Goal: Task Accomplishment & Management: Use online tool/utility

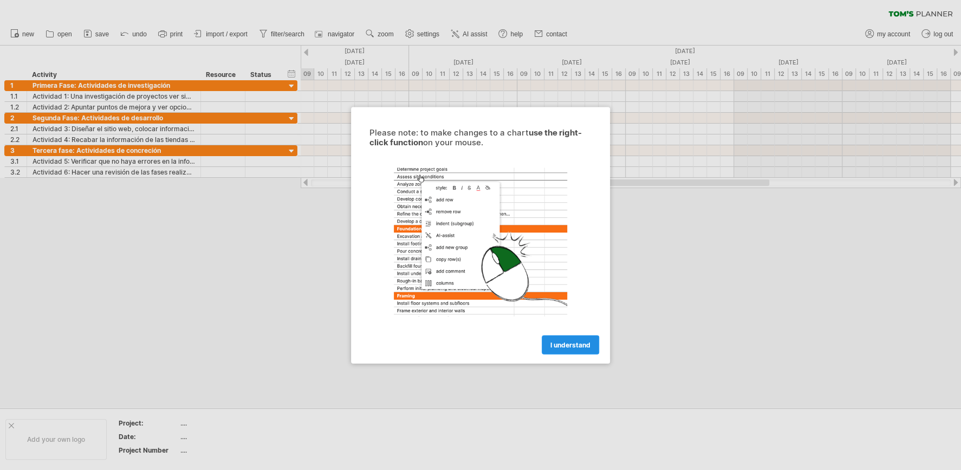
click at [571, 344] on span "I understand" at bounding box center [571, 344] width 40 height 8
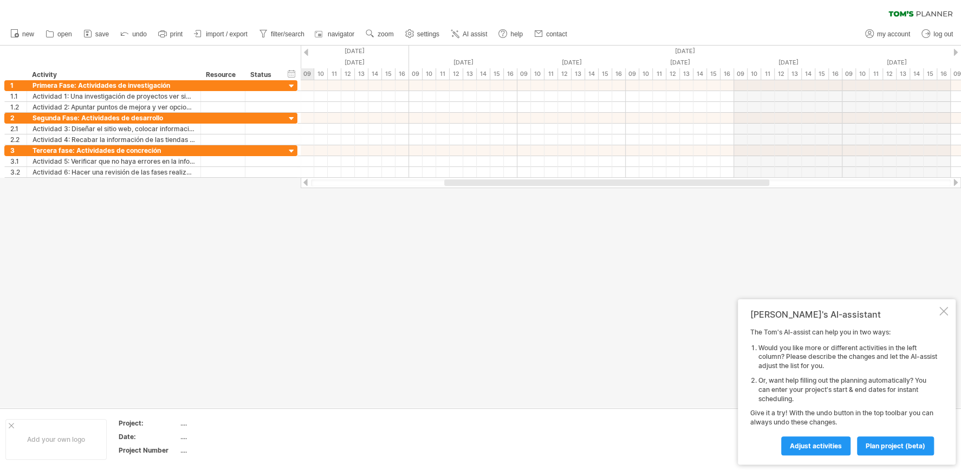
click at [673, 374] on div at bounding box center [480, 227] width 961 height 362
click at [944, 312] on div at bounding box center [944, 311] width 9 height 9
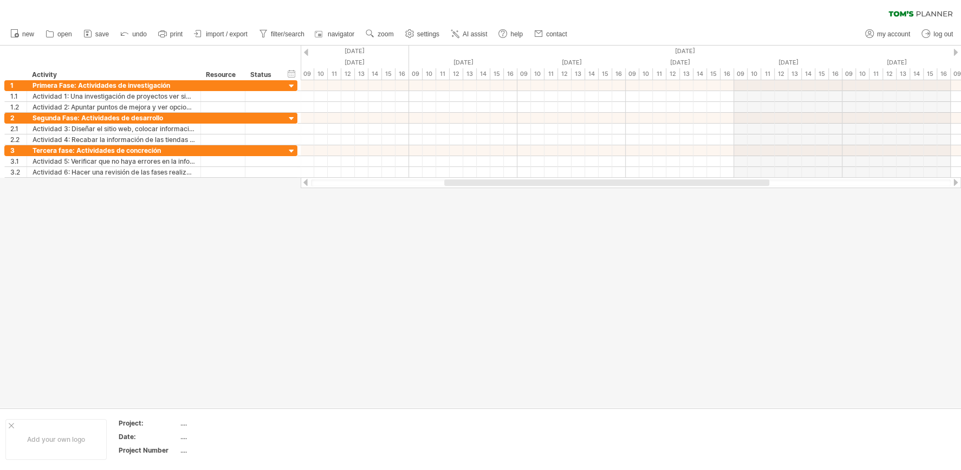
click at [957, 52] on div at bounding box center [956, 52] width 4 height 7
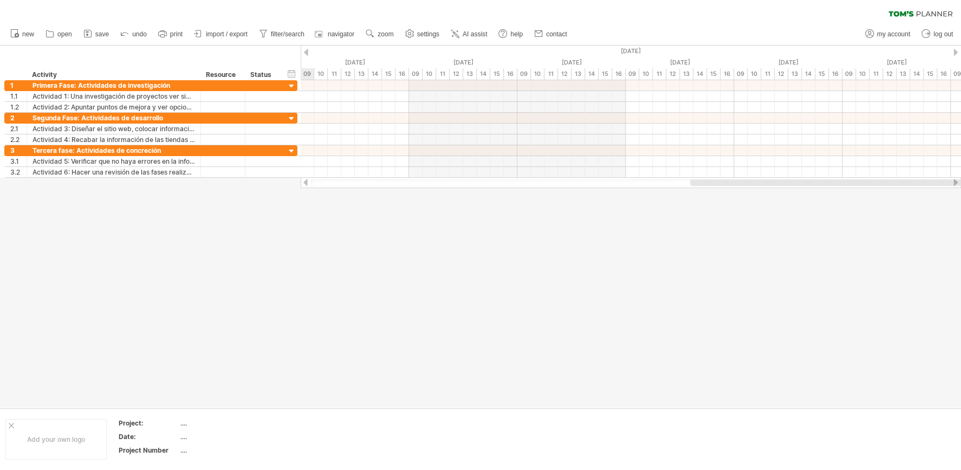
click at [957, 52] on div at bounding box center [956, 52] width 4 height 7
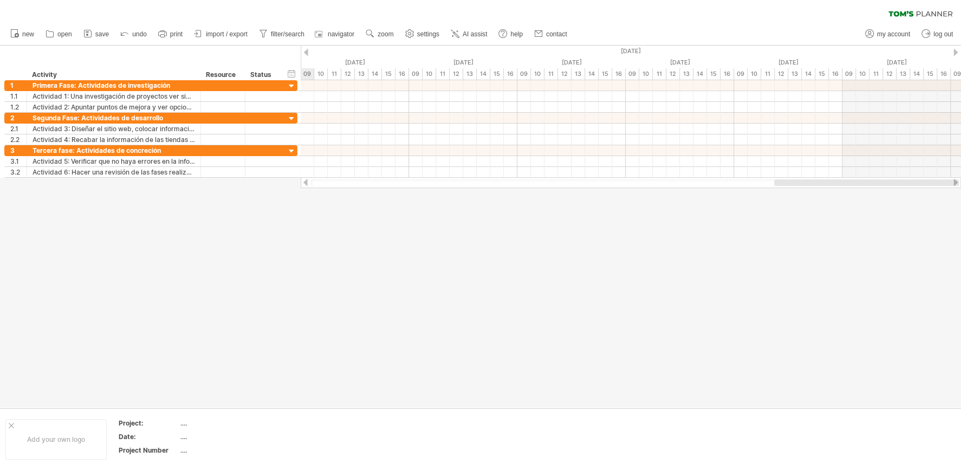
click at [957, 52] on div at bounding box center [956, 52] width 4 height 7
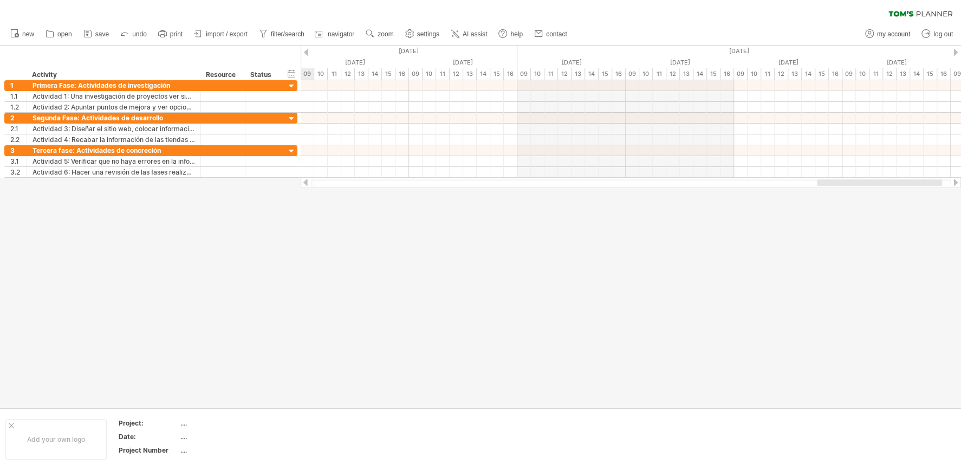
click at [957, 52] on div at bounding box center [956, 52] width 4 height 7
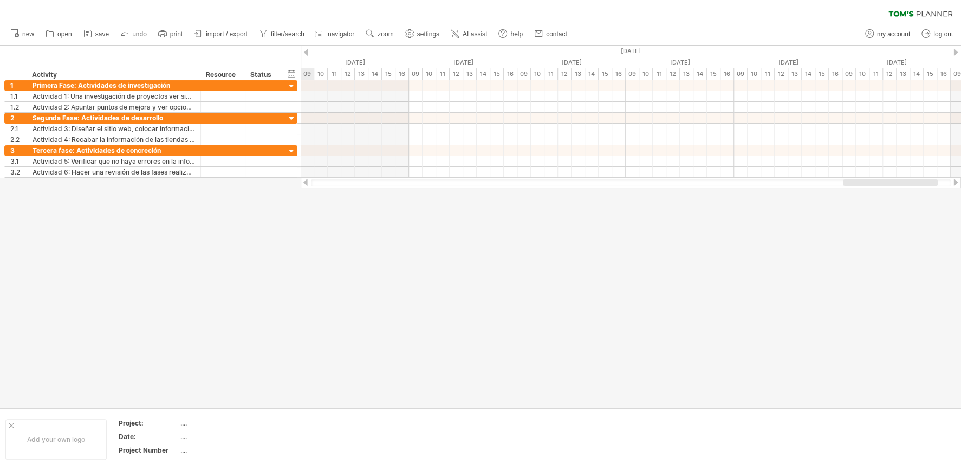
click at [957, 52] on div at bounding box center [956, 52] width 4 height 7
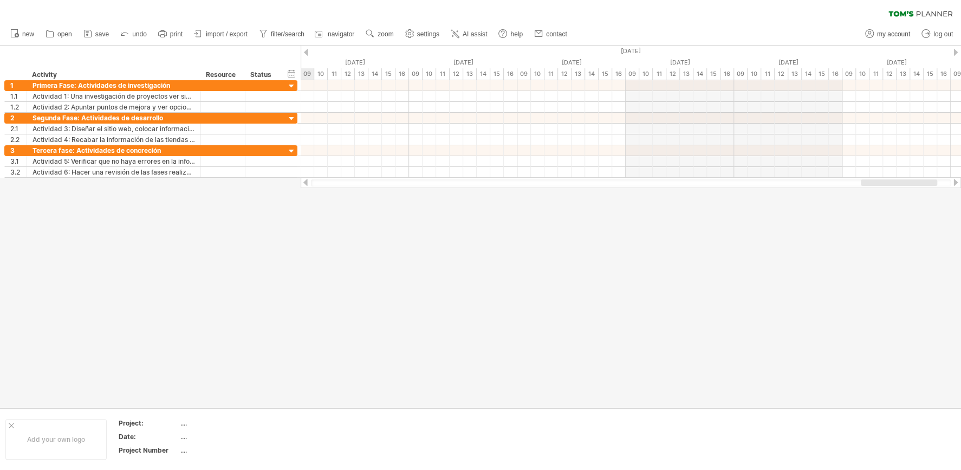
click at [957, 52] on div at bounding box center [956, 52] width 4 height 7
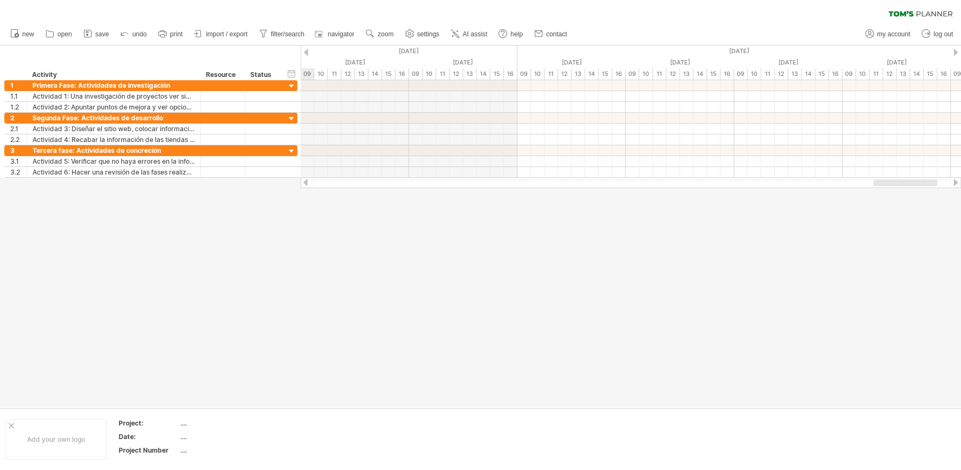
click at [957, 52] on div at bounding box center [956, 52] width 4 height 7
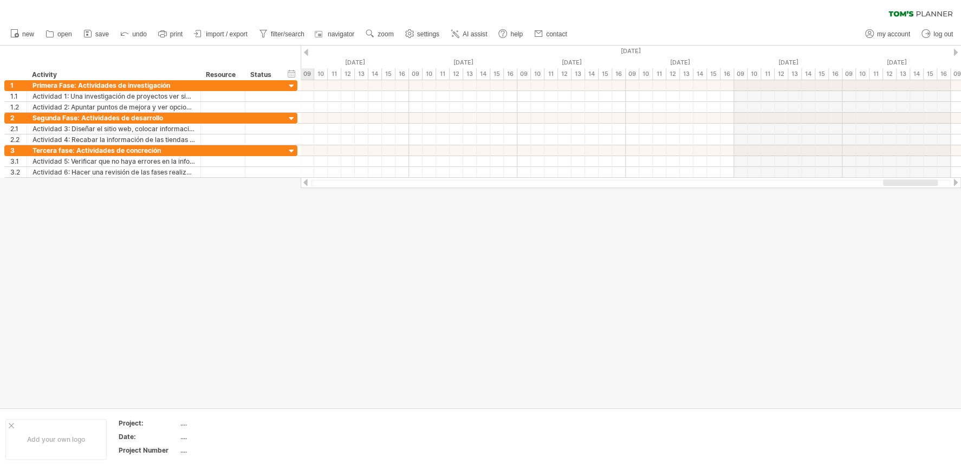
click at [957, 52] on div at bounding box center [956, 52] width 4 height 7
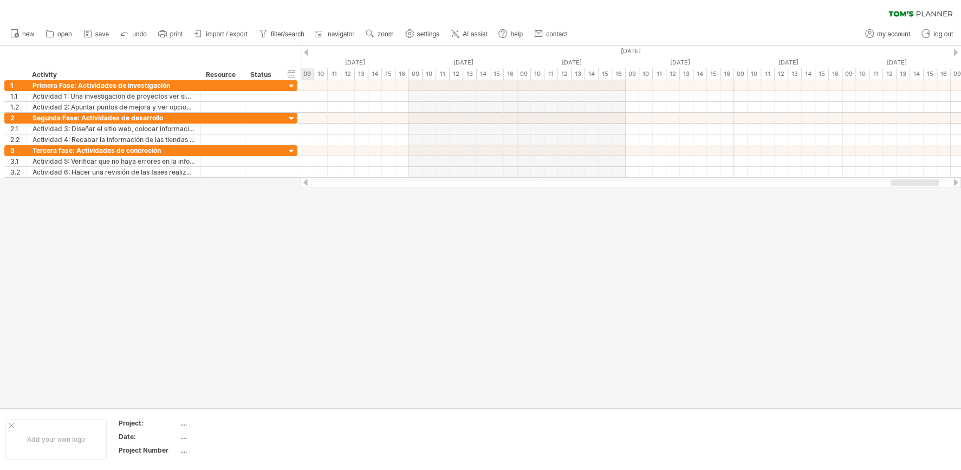
click at [957, 52] on div at bounding box center [956, 52] width 4 height 7
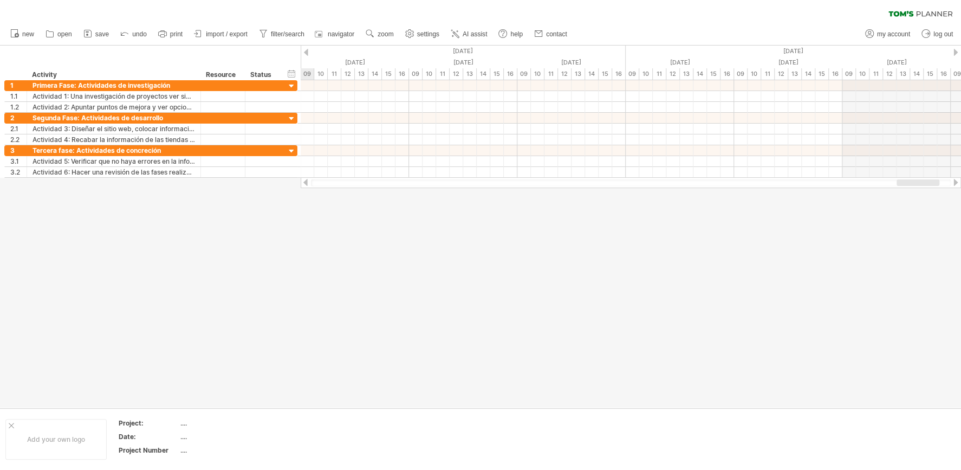
click at [957, 52] on div at bounding box center [956, 52] width 4 height 7
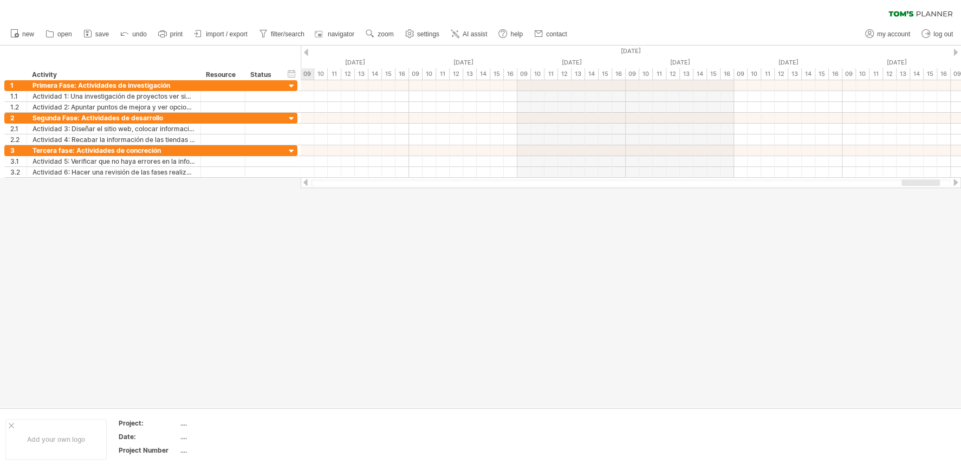
click at [957, 52] on div at bounding box center [956, 52] width 4 height 7
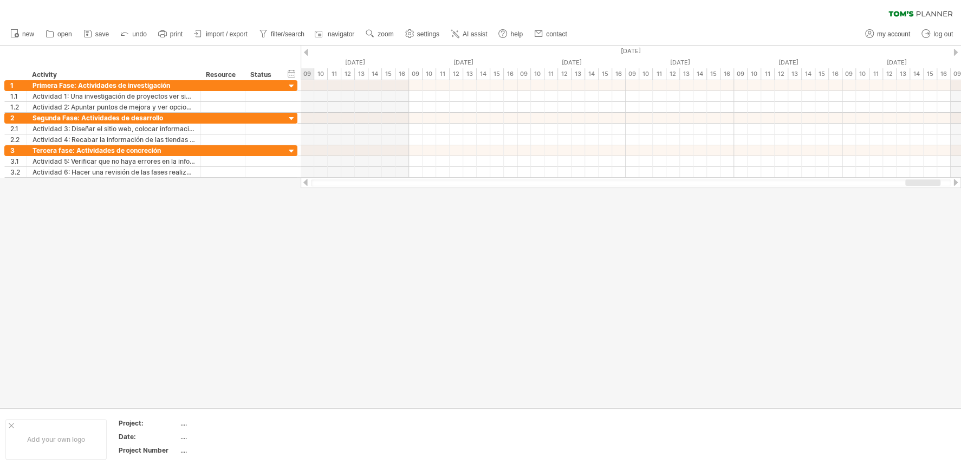
click at [957, 52] on div at bounding box center [956, 52] width 4 height 7
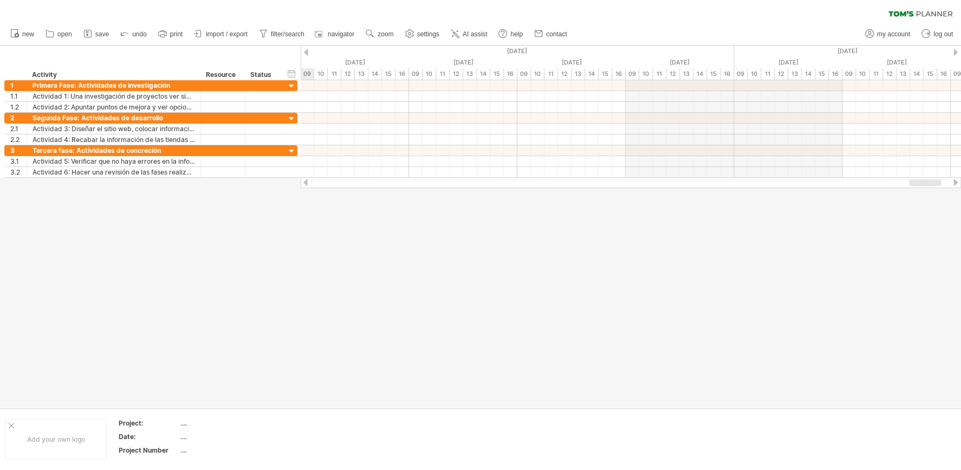
click at [957, 52] on div at bounding box center [956, 52] width 4 height 7
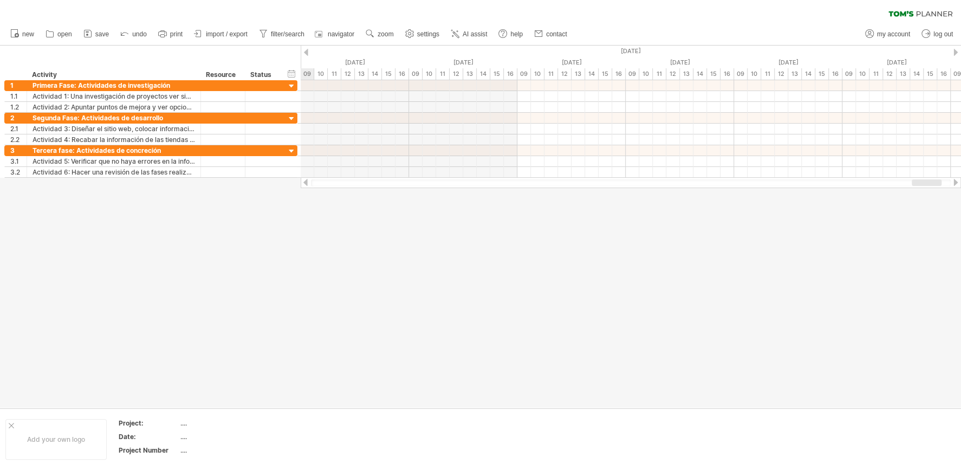
click at [957, 52] on div at bounding box center [956, 52] width 4 height 7
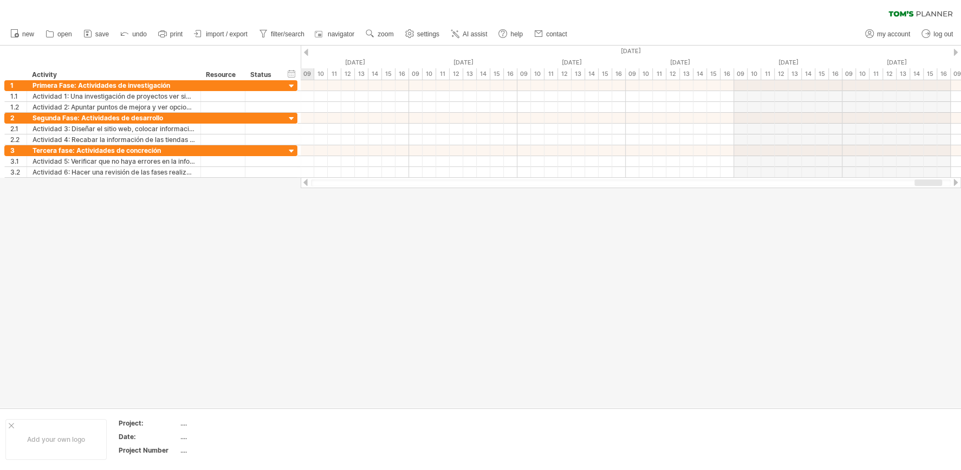
click at [307, 54] on div at bounding box center [306, 52] width 4 height 7
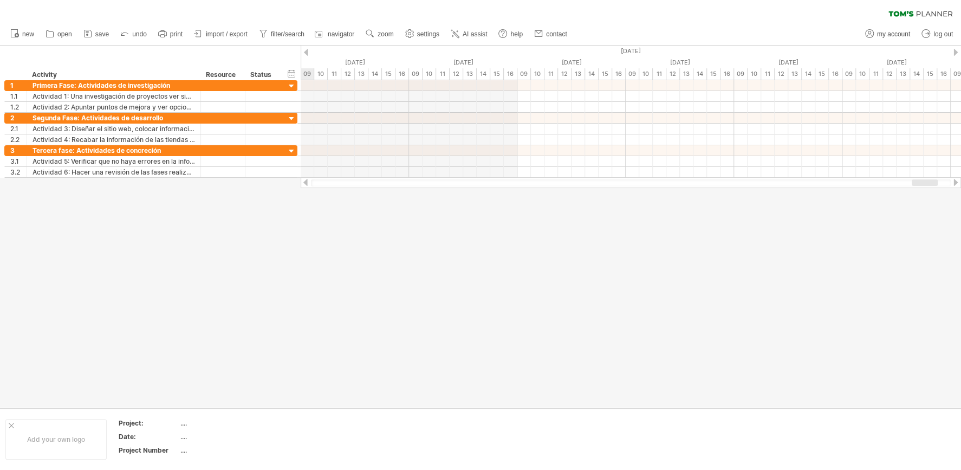
click at [307, 54] on div at bounding box center [306, 52] width 4 height 7
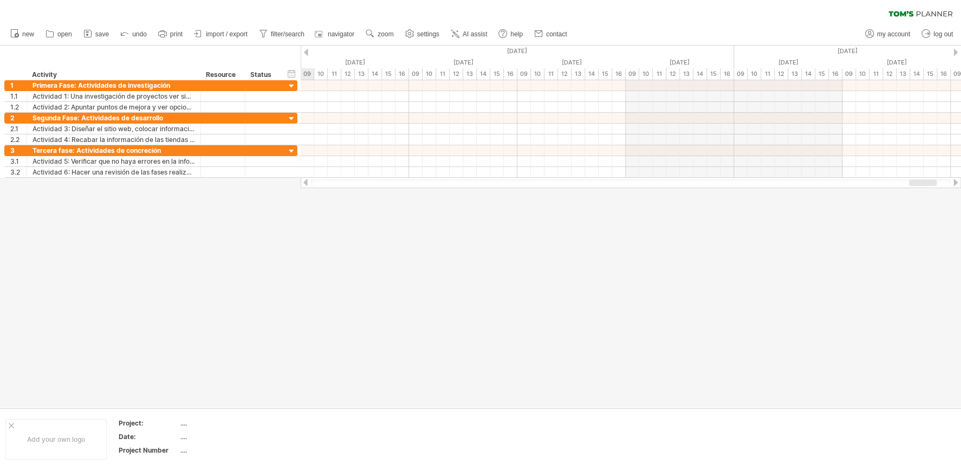
click at [307, 54] on div at bounding box center [306, 52] width 4 height 7
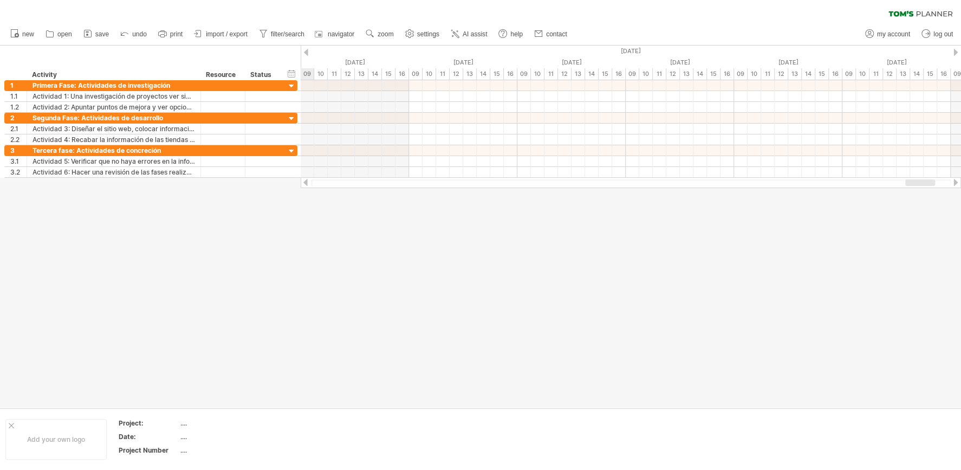
click at [307, 54] on div at bounding box center [306, 52] width 4 height 7
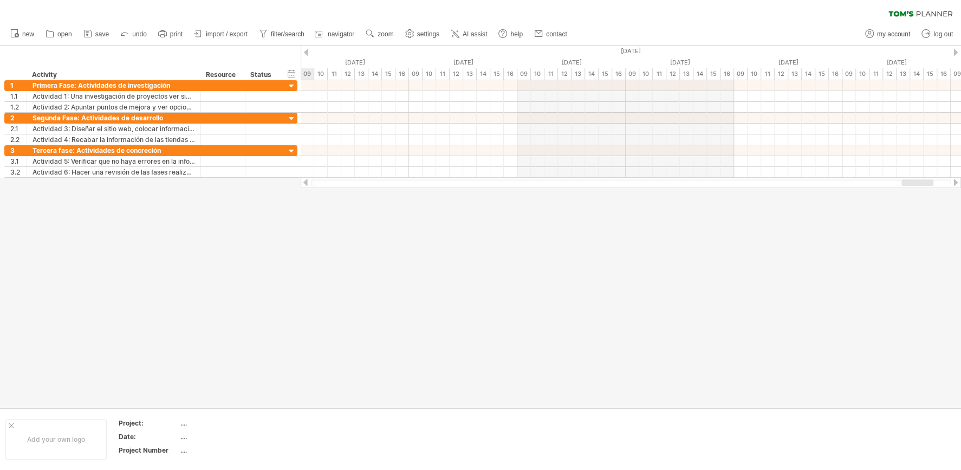
click at [307, 54] on div at bounding box center [306, 52] width 4 height 7
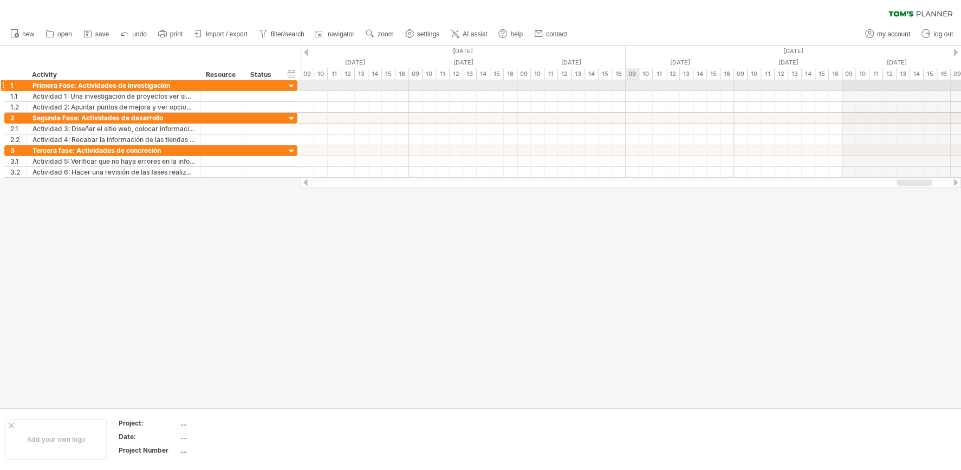
click at [630, 83] on div at bounding box center [631, 85] width 661 height 11
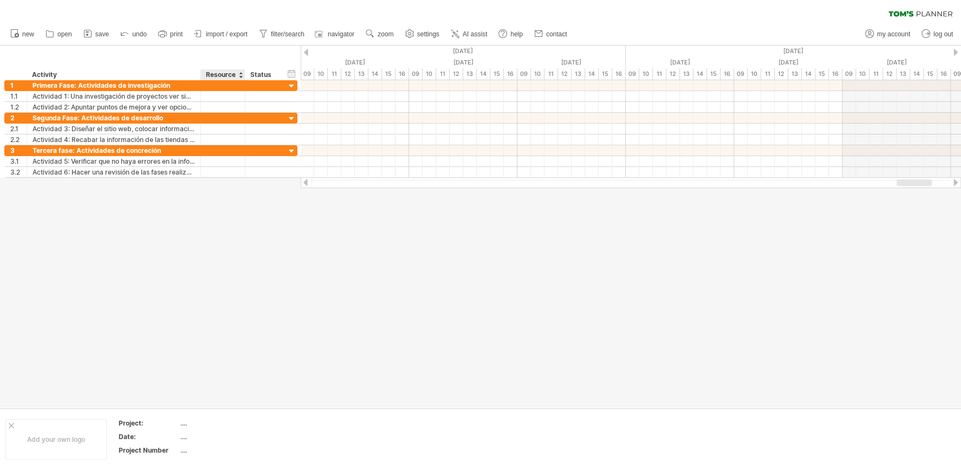
click at [247, 315] on div at bounding box center [480, 227] width 961 height 362
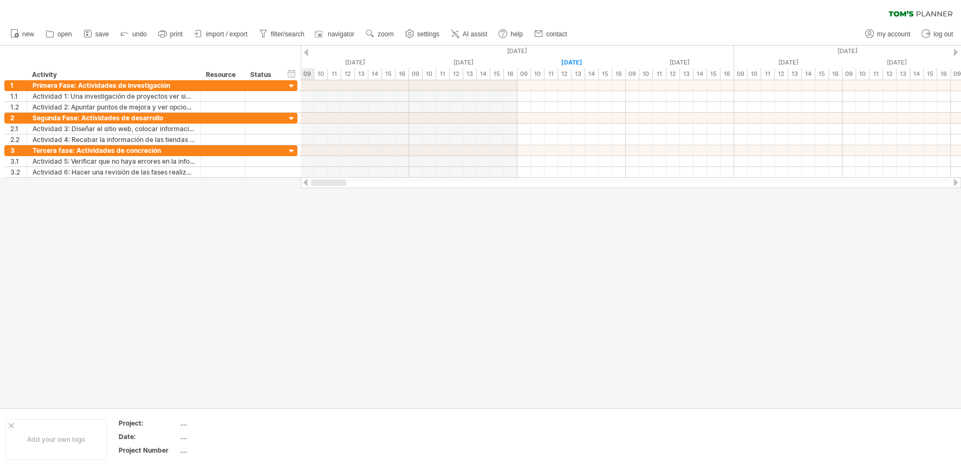
drag, startPoint x: 907, startPoint y: 181, endPoint x: 314, endPoint y: 192, distance: 593.0
click at [315, 191] on div "Trying to reach [DOMAIN_NAME] Connected again... 0% clear filter new 1" at bounding box center [480, 235] width 961 height 470
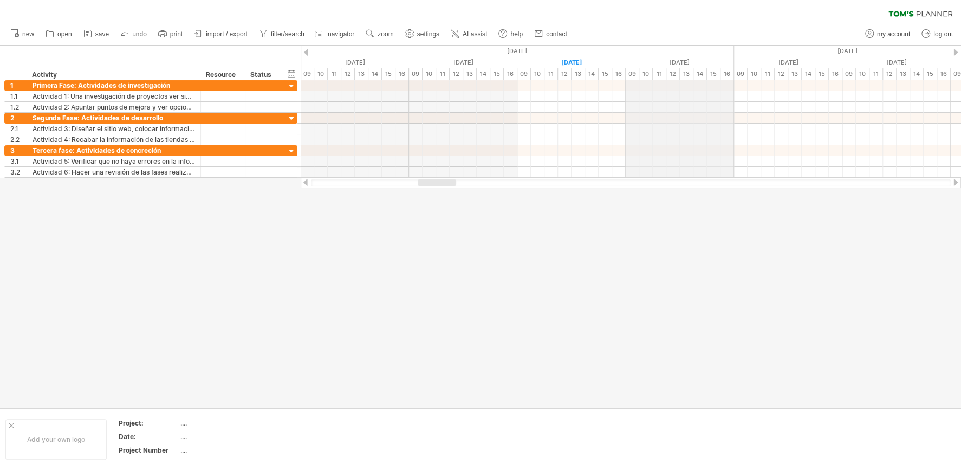
click at [673, 62] on div "[DATE]" at bounding box center [680, 62] width 108 height 11
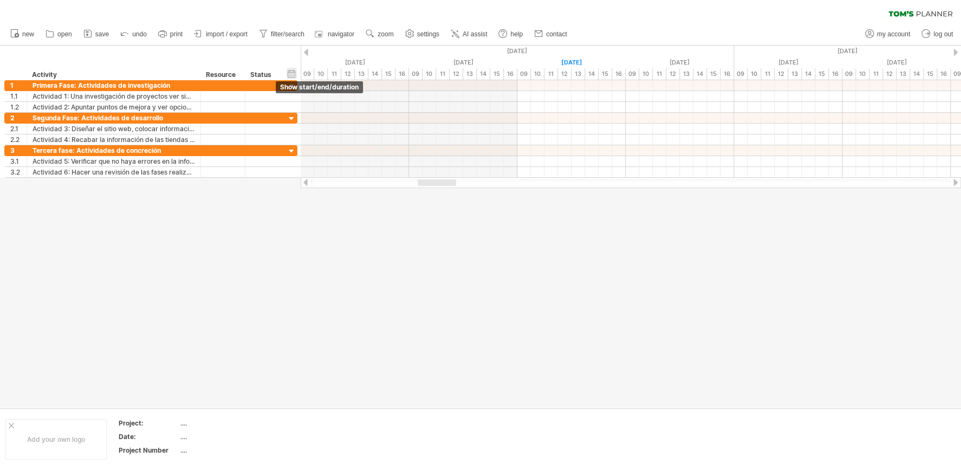
click at [292, 76] on div "hide start/end/duration show start/end/duration" at bounding box center [292, 73] width 10 height 11
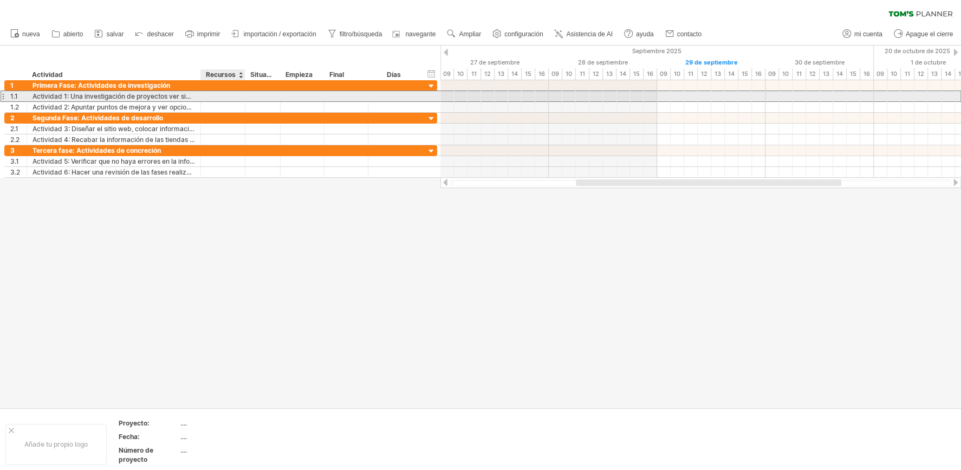
click at [208, 95] on div at bounding box center [222, 96] width 33 height 10
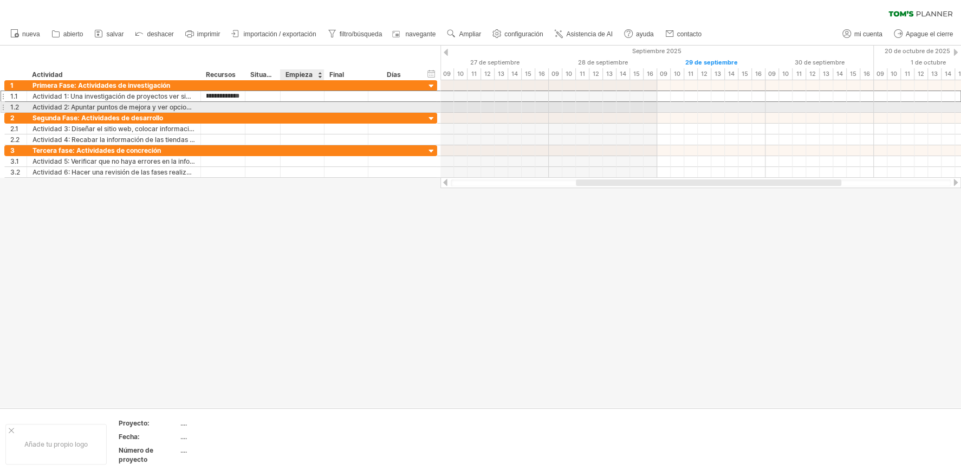
scroll to position [0, 80]
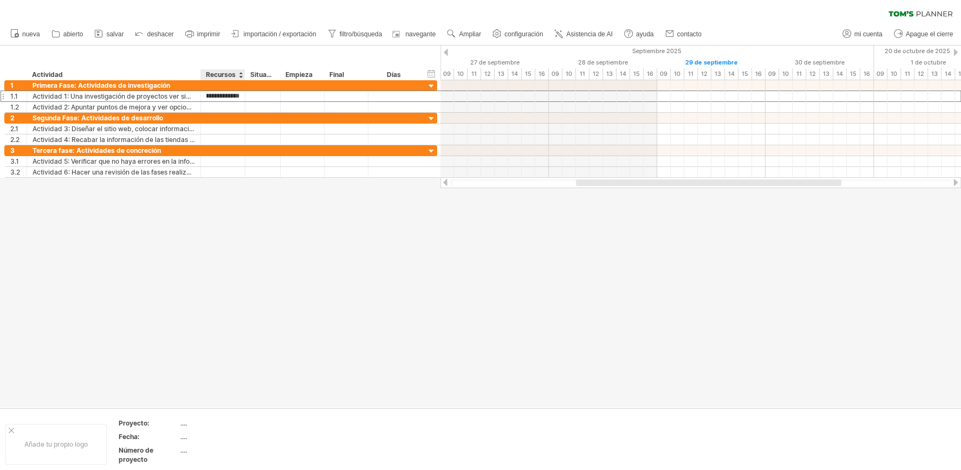
type input "**********"
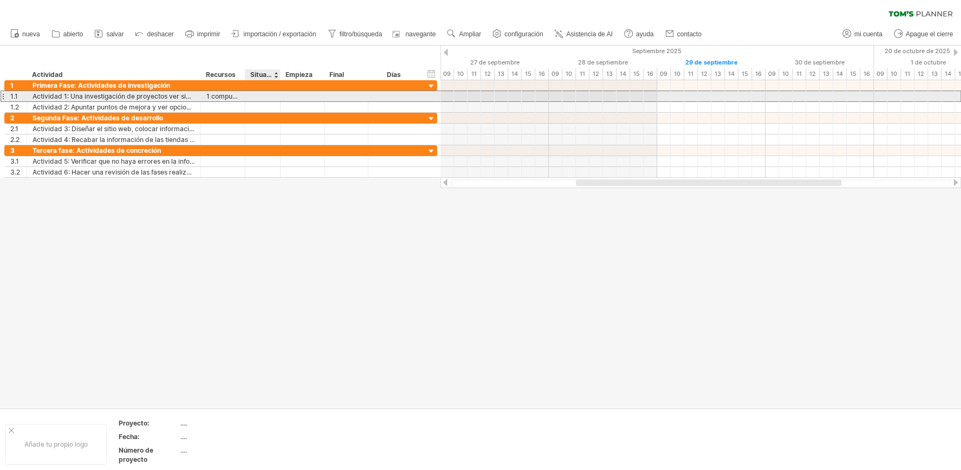
click at [259, 93] on div at bounding box center [263, 96] width 24 height 10
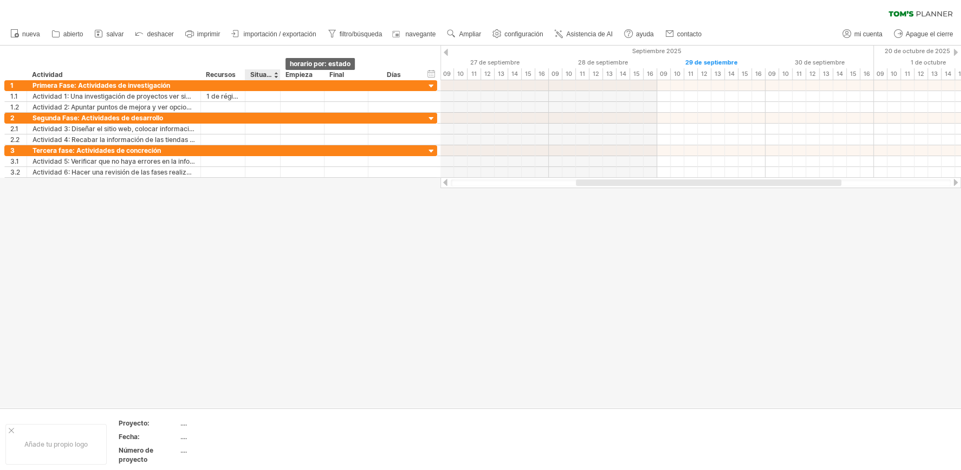
click at [275, 74] on div at bounding box center [276, 74] width 4 height 11
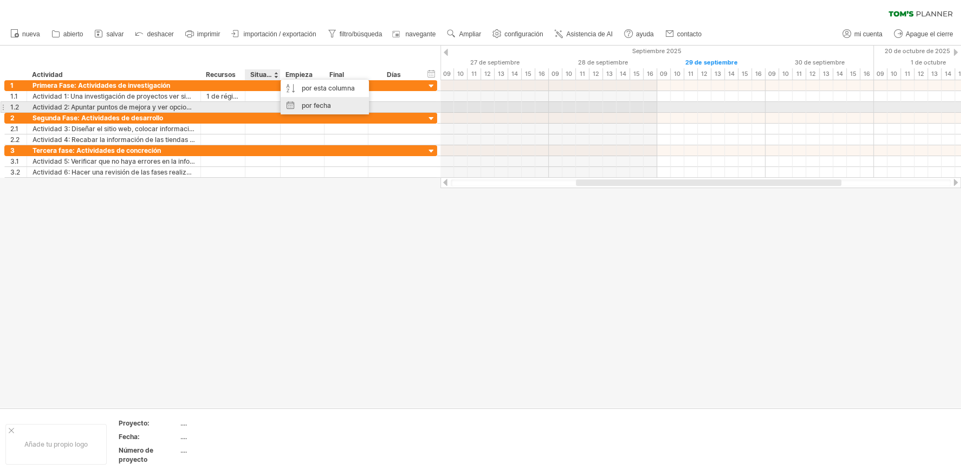
click at [311, 106] on div "por fecha" at bounding box center [325, 105] width 88 height 17
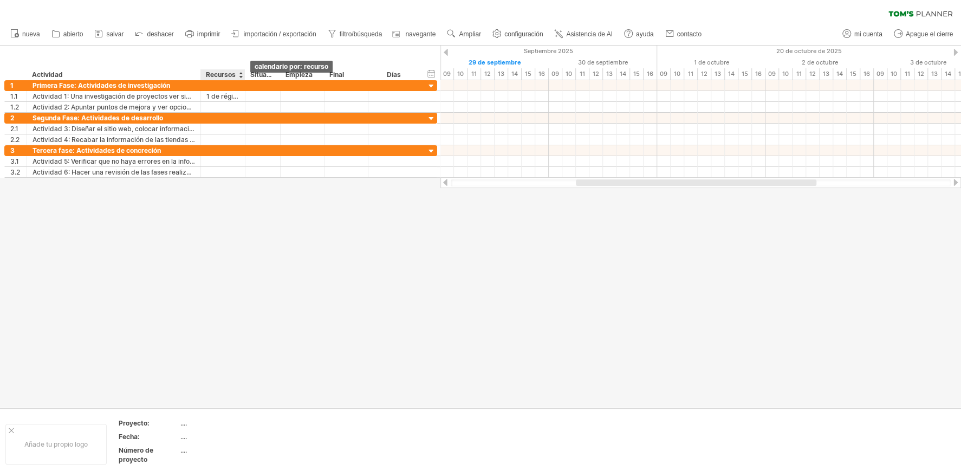
click at [241, 76] on div at bounding box center [240, 74] width 4 height 11
click at [267, 74] on div "Situación" at bounding box center [262, 74] width 24 height 11
click at [276, 75] on div at bounding box center [276, 74] width 4 height 11
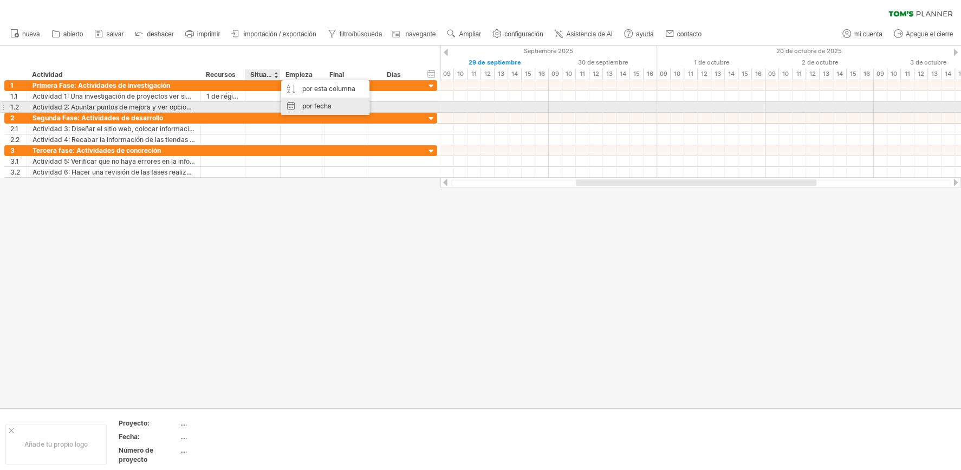
click at [291, 106] on div "por fecha" at bounding box center [325, 106] width 88 height 17
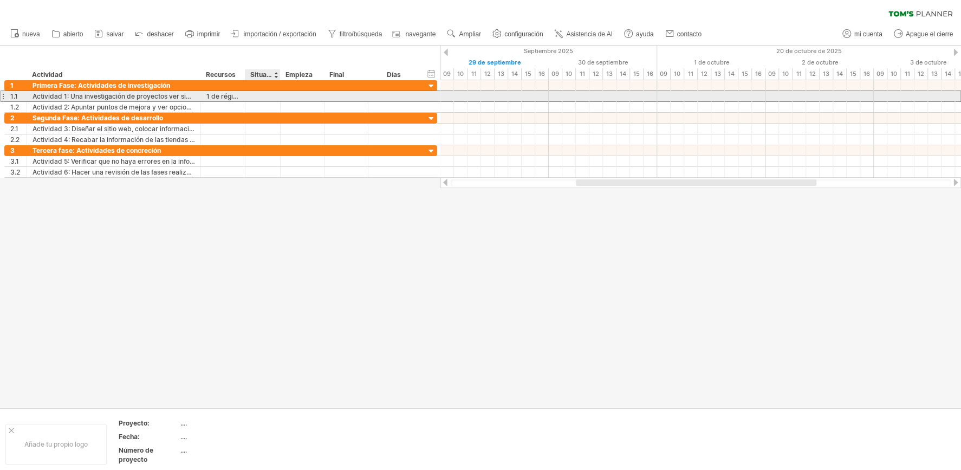
click at [253, 95] on div at bounding box center [263, 96] width 24 height 10
